Goal: Check status: Check status

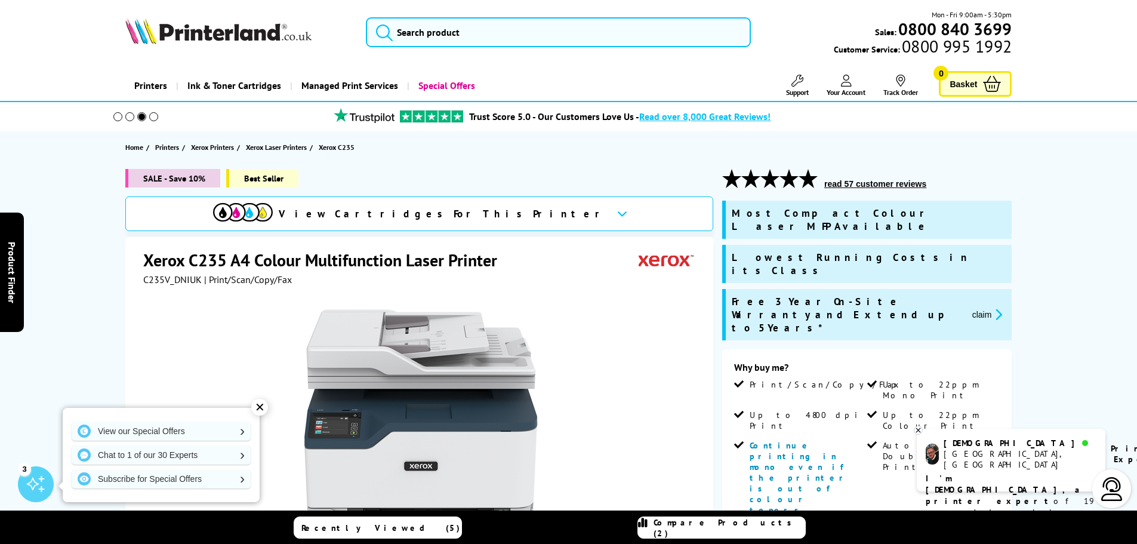
click at [849, 86] on icon at bounding box center [846, 81] width 11 height 12
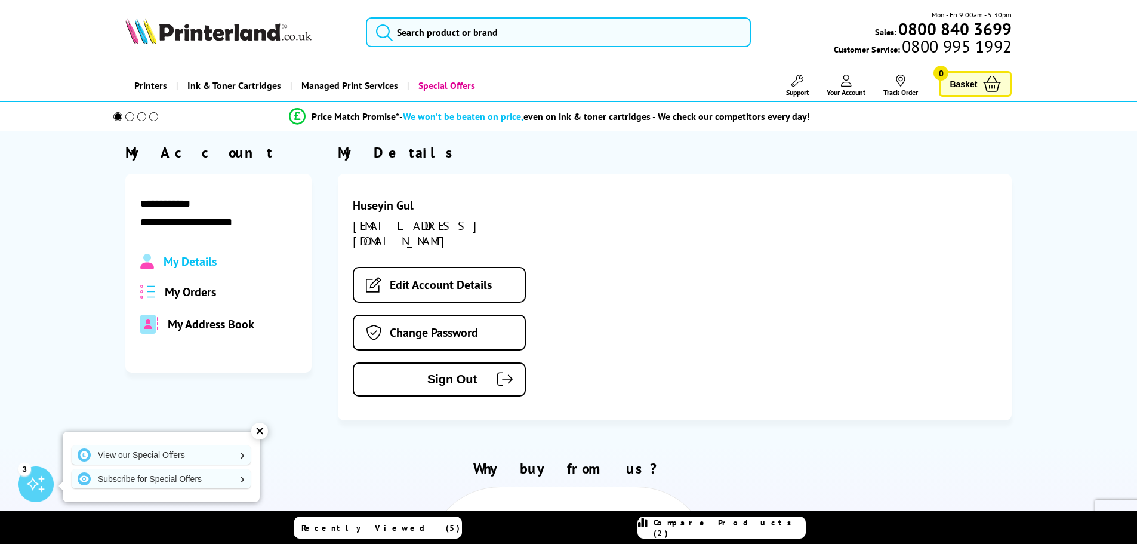
click at [189, 288] on span "My Orders" at bounding box center [190, 292] width 51 height 16
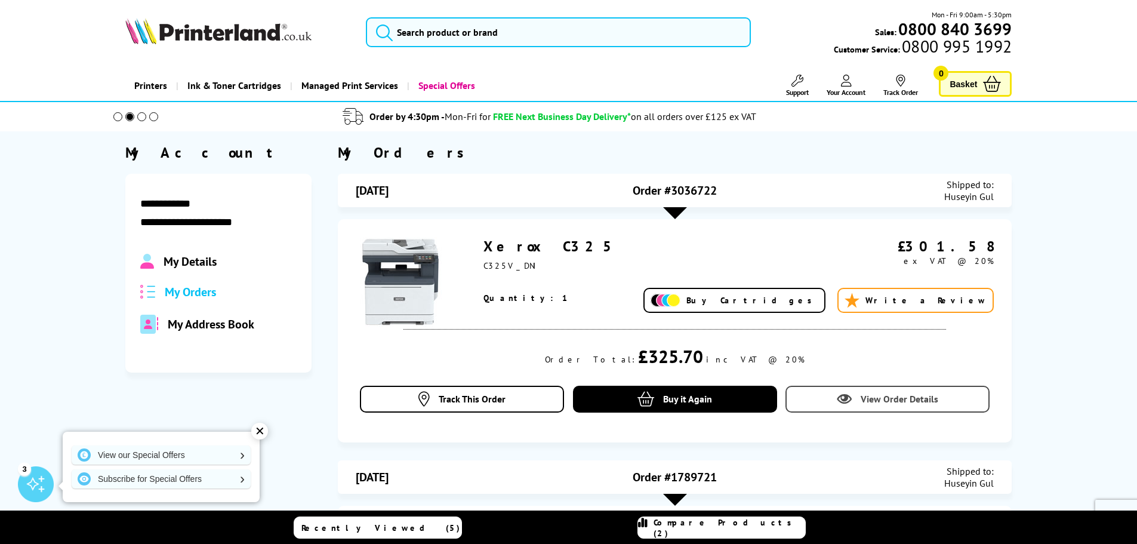
click at [873, 395] on span "View Order Details" at bounding box center [900, 399] width 78 height 12
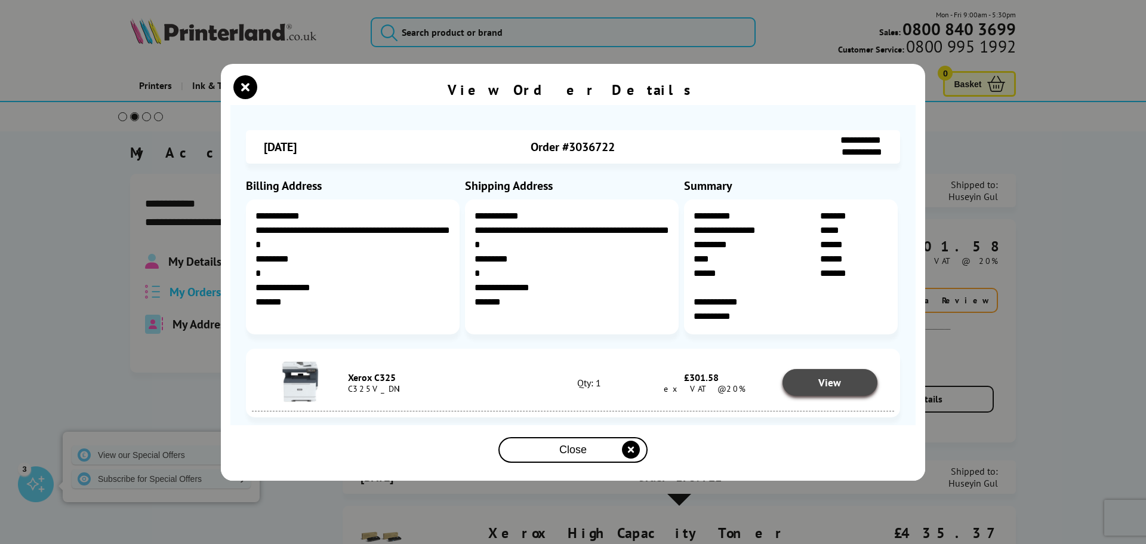
click at [854, 383] on link "View" at bounding box center [829, 382] width 95 height 27
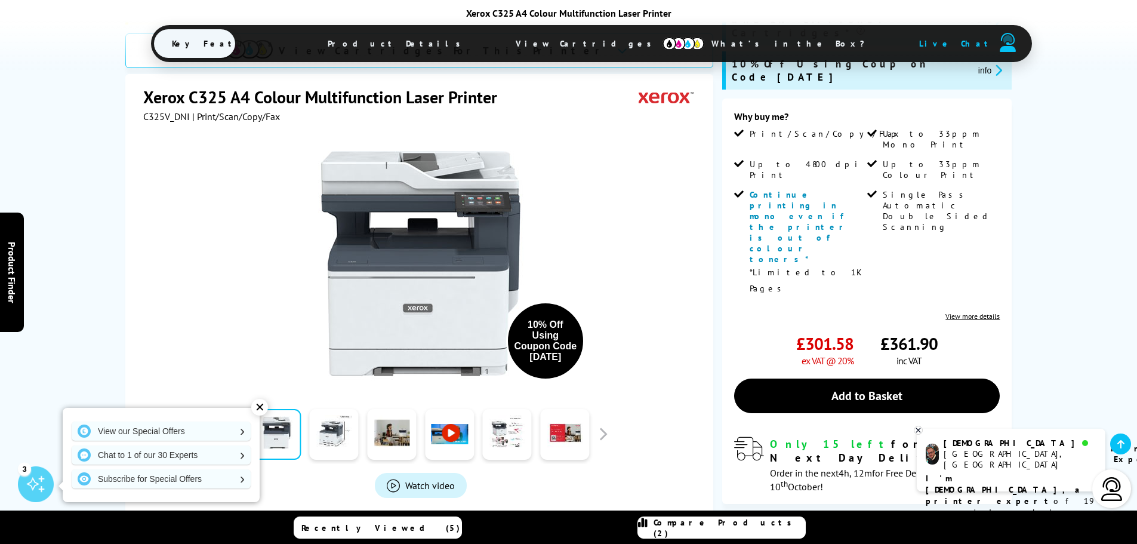
scroll to position [298, 0]
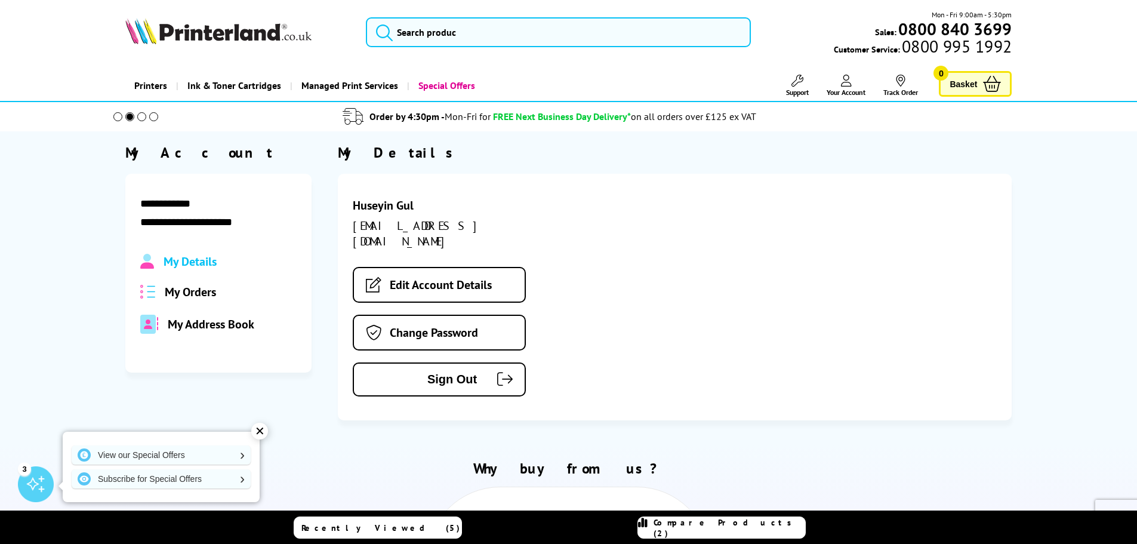
click at [128, 121] on span at bounding box center [129, 116] width 9 height 9
click at [135, 121] on div at bounding box center [136, 116] width 90 height 21
click at [139, 119] on span at bounding box center [141, 116] width 9 height 9
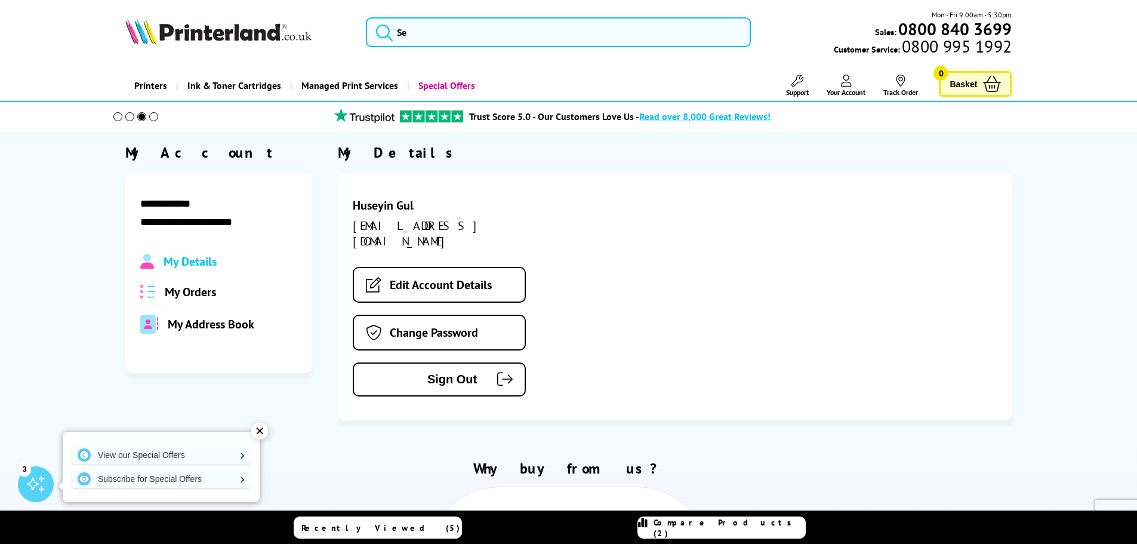
click at [140, 119] on span at bounding box center [141, 116] width 9 height 9
click at [155, 118] on span at bounding box center [153, 116] width 9 height 9
click at [849, 90] on span "Your Account" at bounding box center [846, 92] width 39 height 9
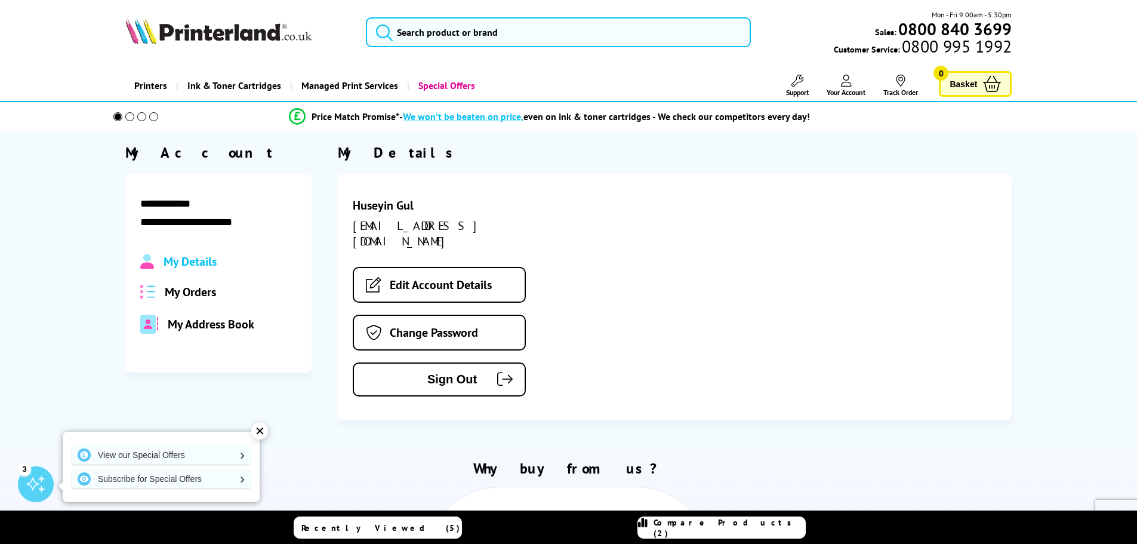
click at [211, 292] on span "My Orders" at bounding box center [190, 292] width 51 height 16
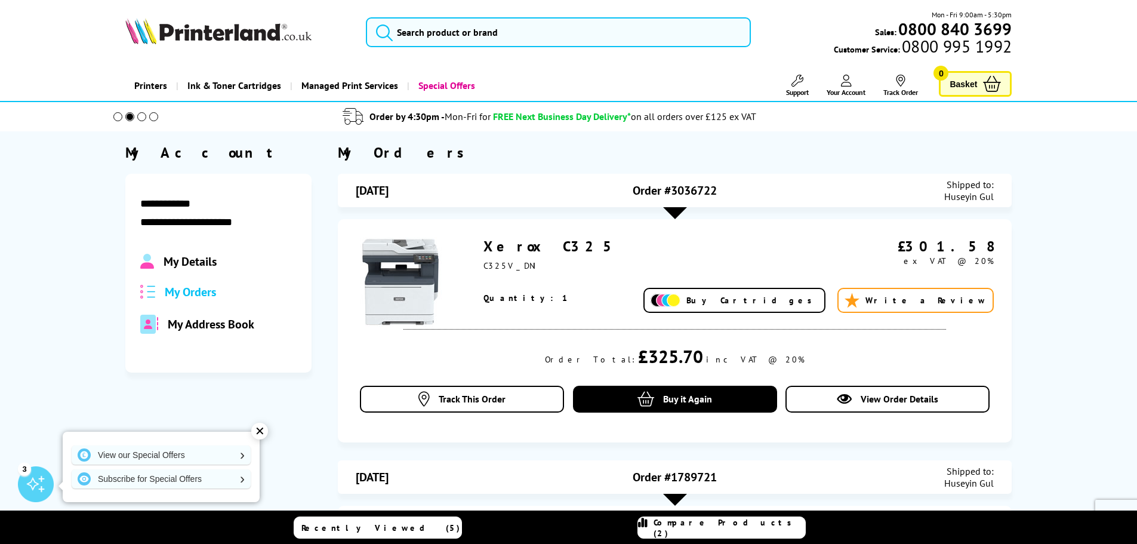
click at [673, 214] on div at bounding box center [675, 213] width 24 height 12
